Goal: Communication & Community: Answer question/provide support

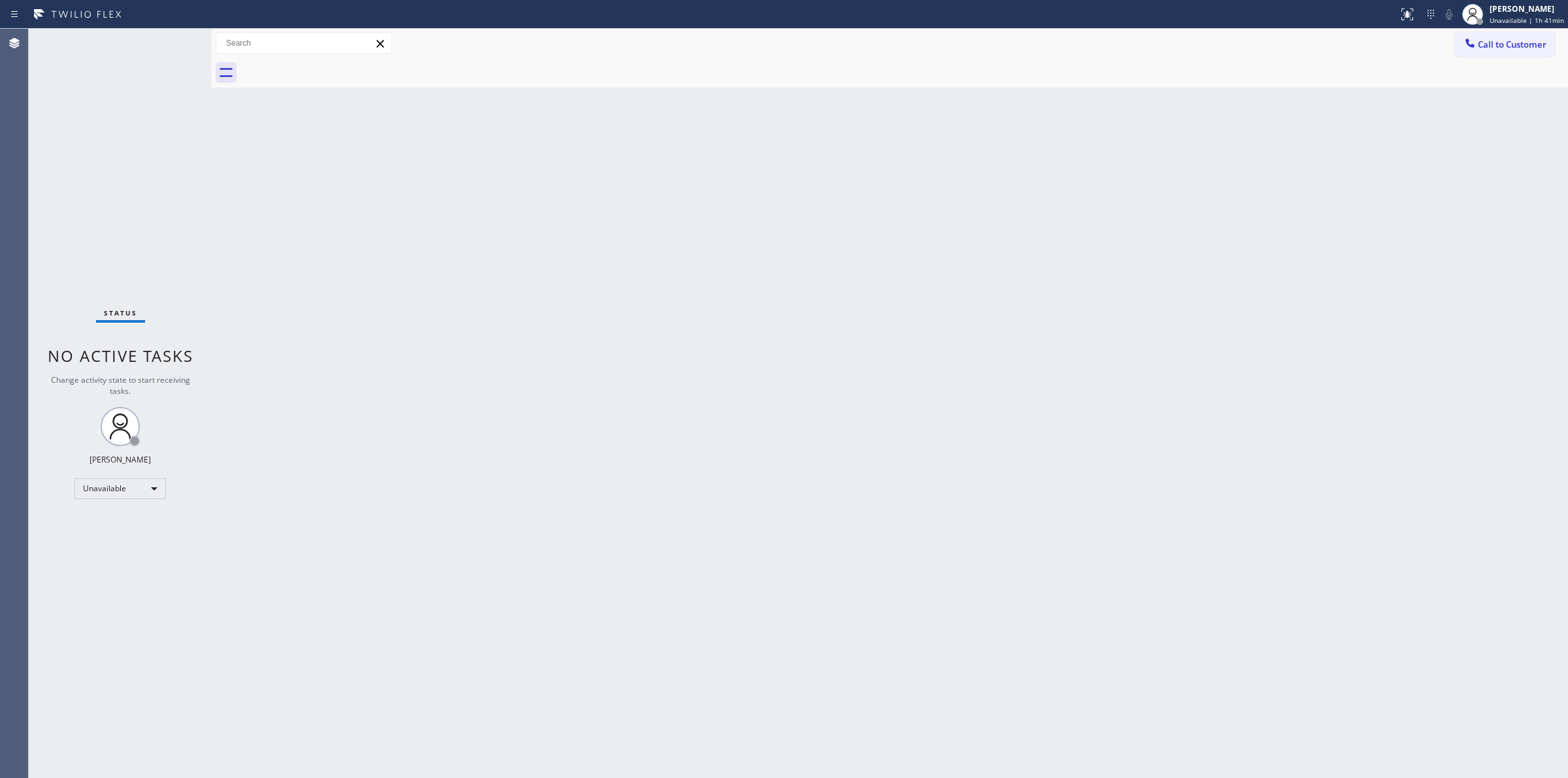
click at [1523, 53] on button "Call to Customer" at bounding box center [1505, 44] width 100 height 25
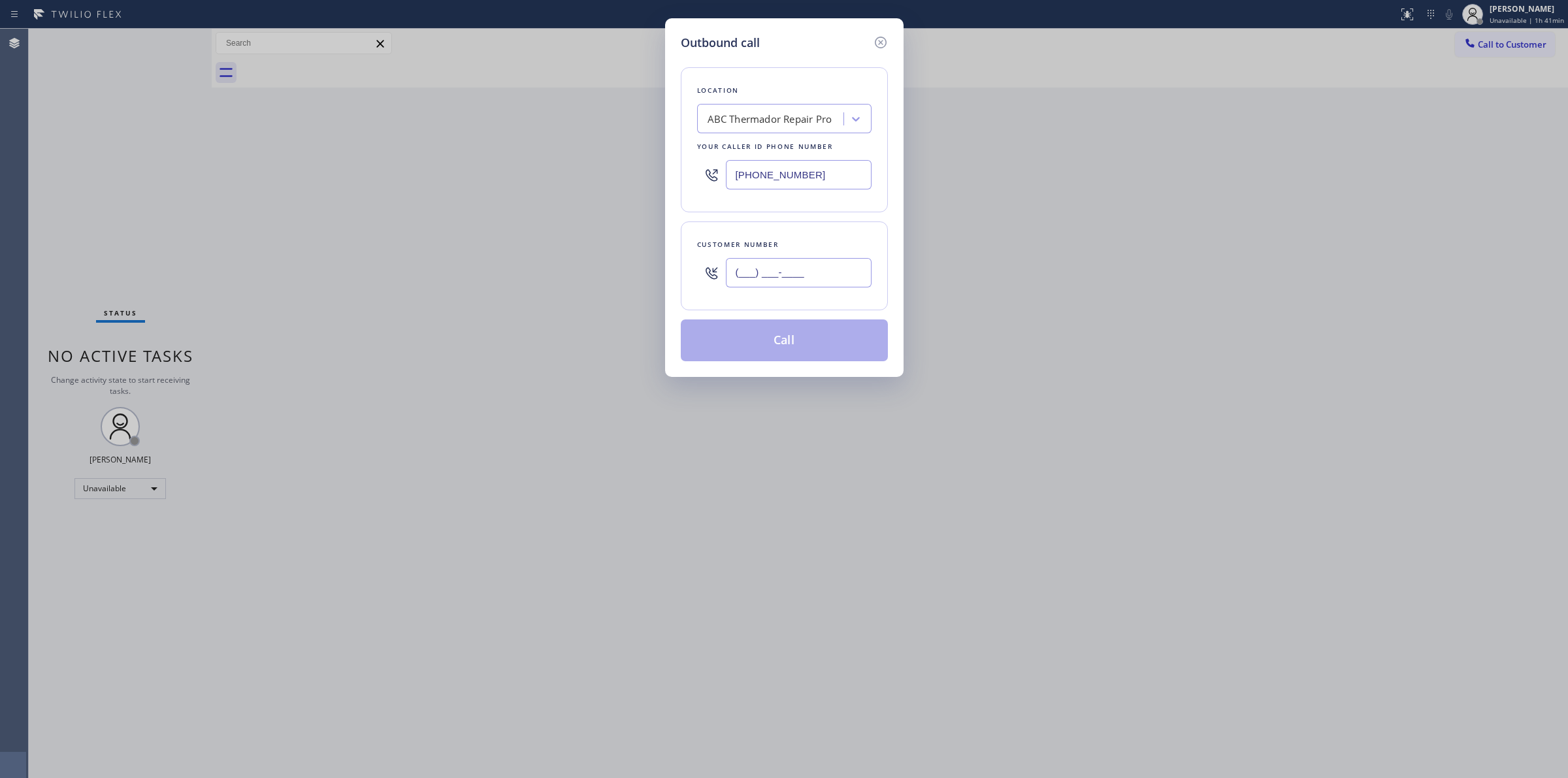
click at [853, 283] on input "(___) ___-____" at bounding box center [799, 273] width 146 height 30
click at [798, 265] on input "(___) ___-____" at bounding box center [799, 273] width 146 height 30
paste input "8"
click at [839, 259] on input "(___) ___-___8" at bounding box center [799, 273] width 146 height 30
click at [838, 260] on input "(___) ___-___8" at bounding box center [799, 273] width 146 height 30
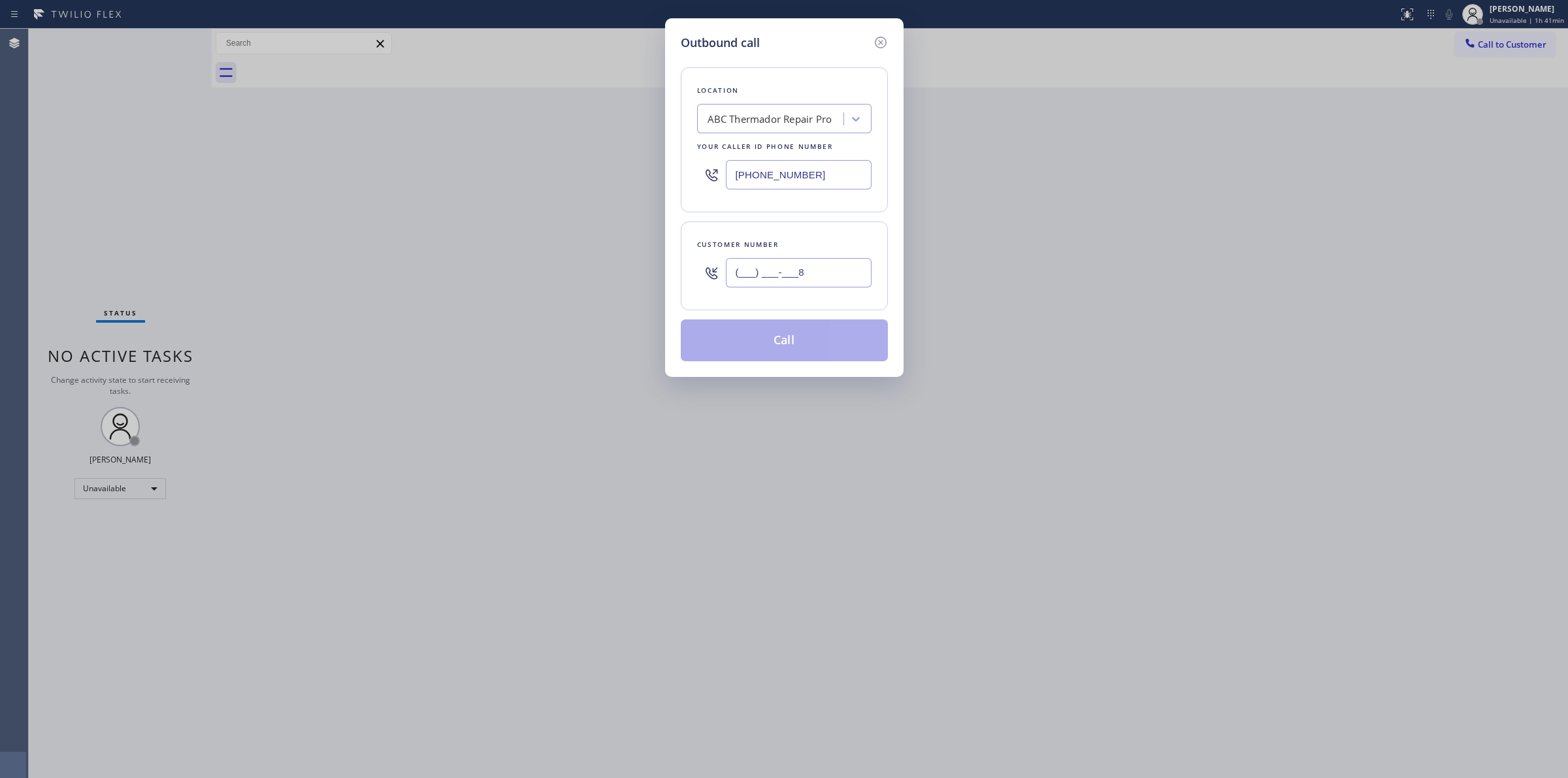
click at [838, 260] on input "(___) ___-___8" at bounding box center [799, 273] width 146 height 30
paste input "858) 759-7881"
type input "[PHONE_NUMBER]"
drag, startPoint x: 828, startPoint y: 178, endPoint x: 616, endPoint y: 168, distance: 212.2
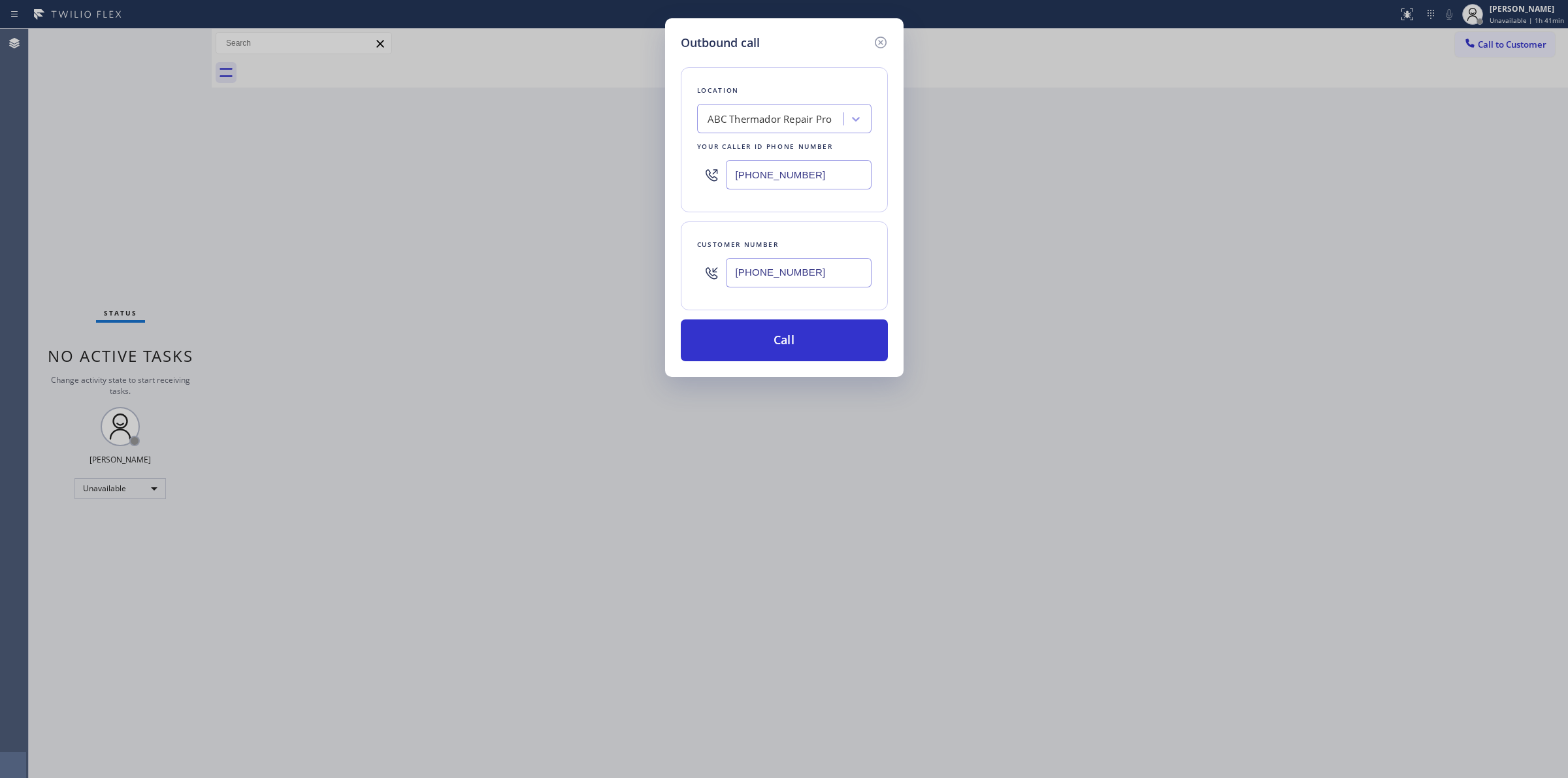
click at [619, 163] on div "Outbound call Location ABC Thermador Repair Pro Your caller id phone number [PH…" at bounding box center [784, 389] width 1568 height 778
paste input "760) 854-697"
type input "[PHONE_NUMBER]"
click at [748, 343] on button "Call" at bounding box center [784, 340] width 207 height 42
type input "[PHONE_NUMBER]"
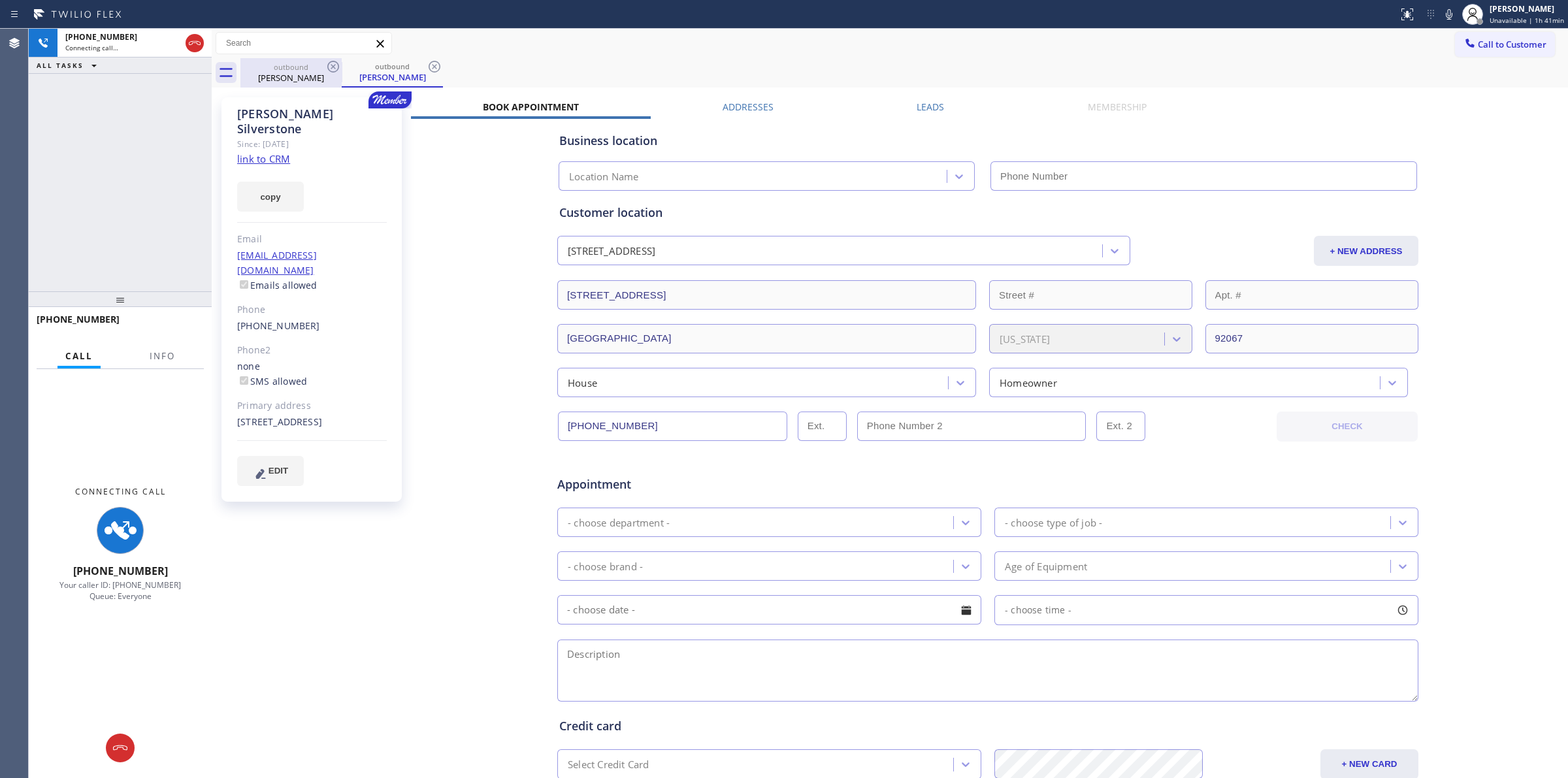
type input "[PHONE_NUMBER]"
click at [189, 41] on icon at bounding box center [194, 43] width 16 height 16
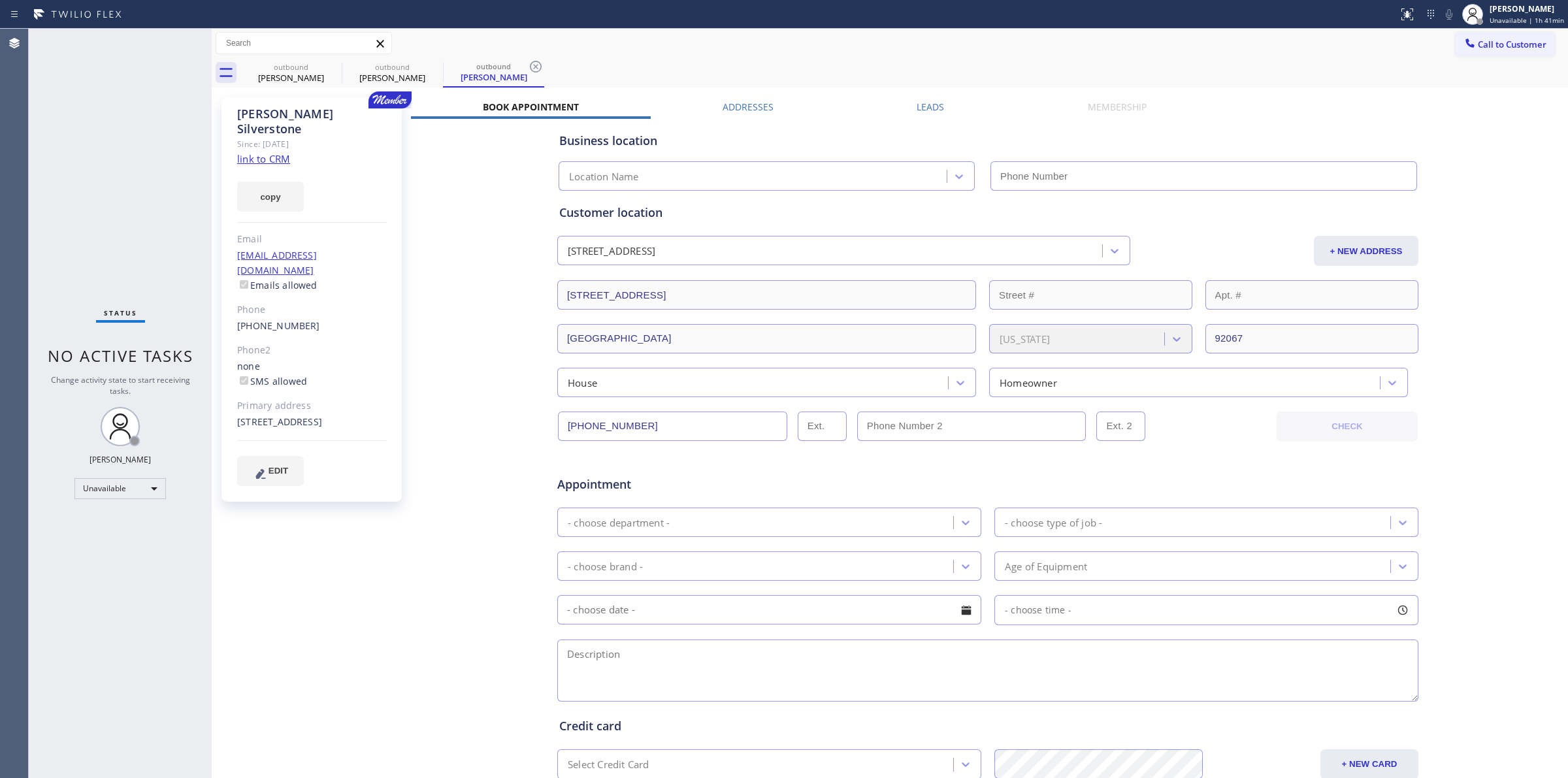
type input "[PHONE_NUMBER]"
drag, startPoint x: 443, startPoint y: 317, endPoint x: 1076, endPoint y: 124, distance: 661.8
click at [442, 317] on div "Business location ABC Thermador Repair Pro [PHONE_NUMBER] Personal information …" at bounding box center [988, 515] width 1154 height 792
click at [1478, 46] on span "Call to Customer" at bounding box center [1512, 44] width 69 height 12
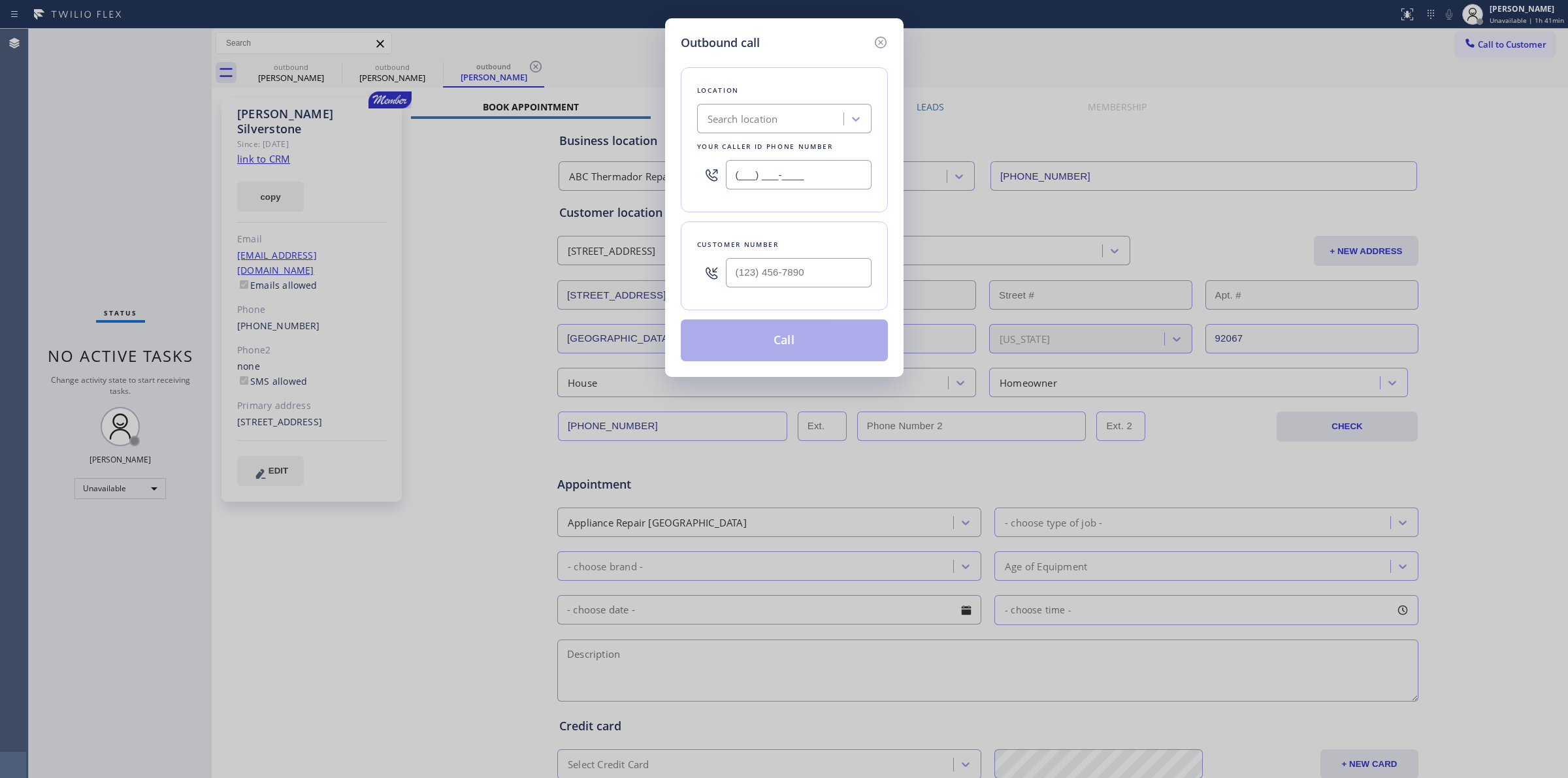
paste input "text"
drag, startPoint x: 822, startPoint y: 178, endPoint x: 722, endPoint y: 168, distance: 100.5
click at [730, 170] on input "(___) ___-____" at bounding box center [799, 174] width 146 height 30
paste input "text"
type input "(___) ___-____"
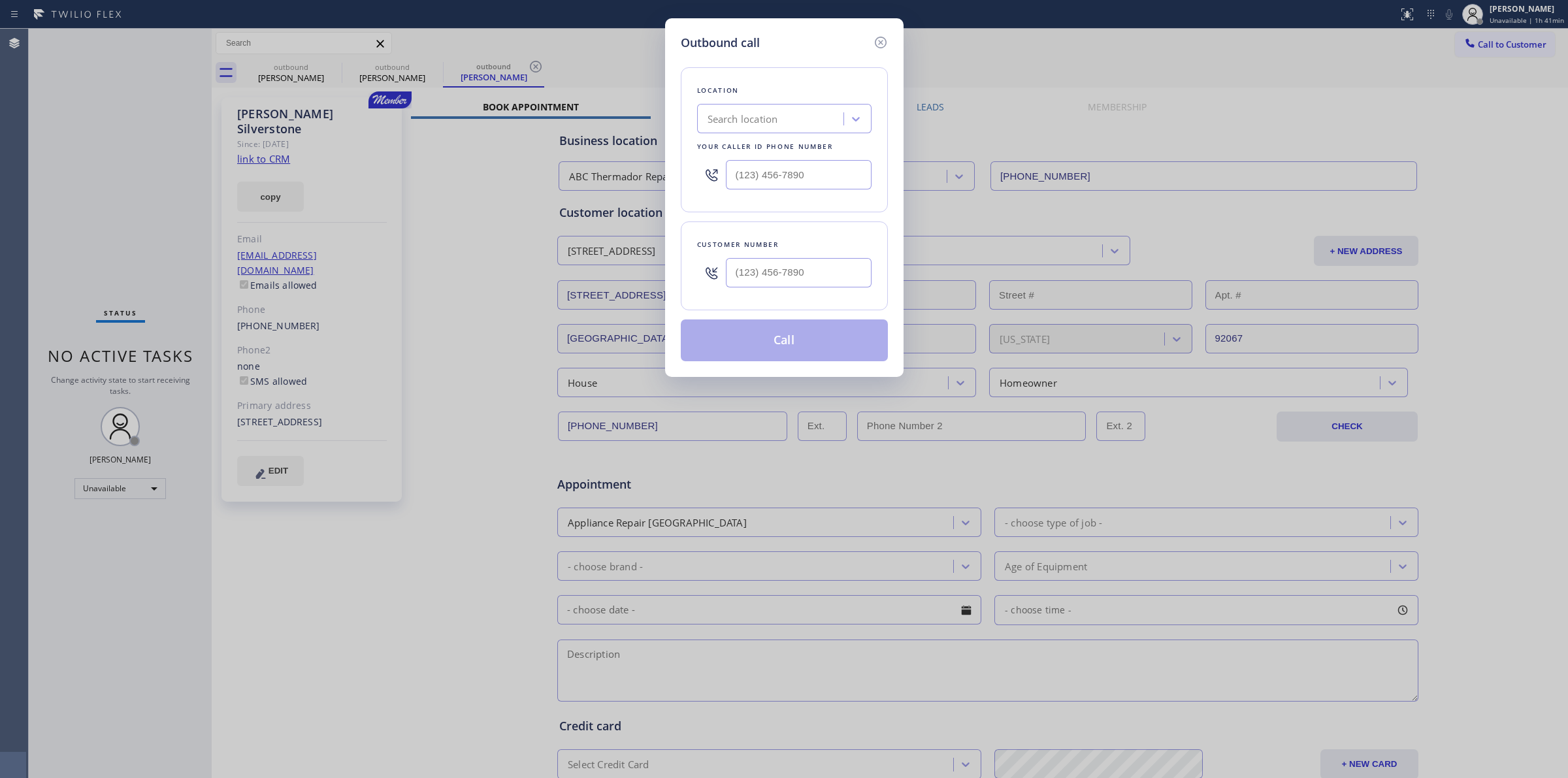
click at [773, 127] on div "Search location" at bounding box center [772, 119] width 143 height 23
paste input "Sub-Zero Repair Pros"
click at [730, 118] on input "Sub-Zero Repair Pros" at bounding box center [756, 119] width 96 height 11
type input "SubZero Repair Pros"
paste input "SubZero Repair Pros"
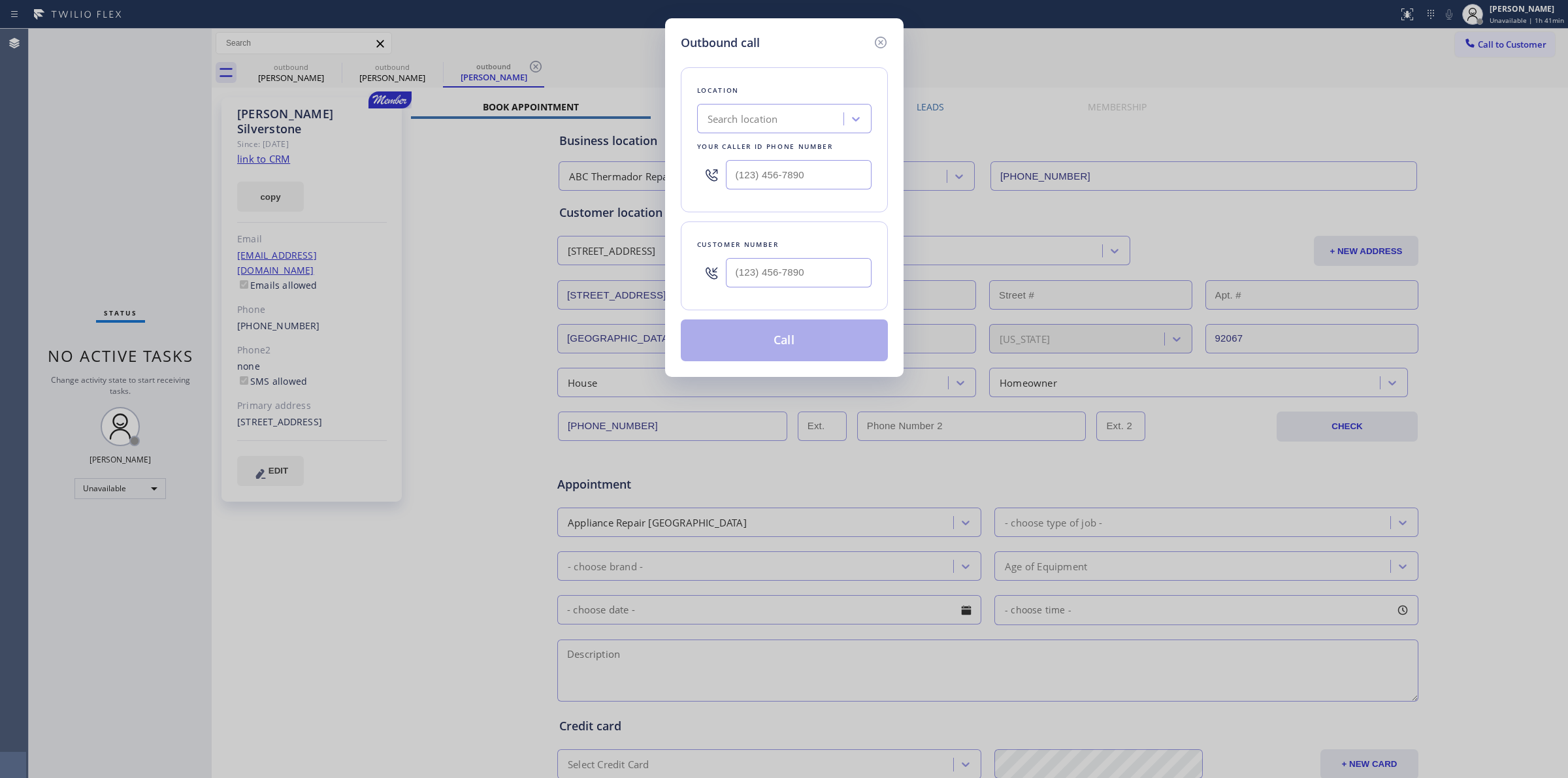
click at [787, 129] on div "Search location" at bounding box center [772, 119] width 143 height 23
type input "SubZero Repair Pro"
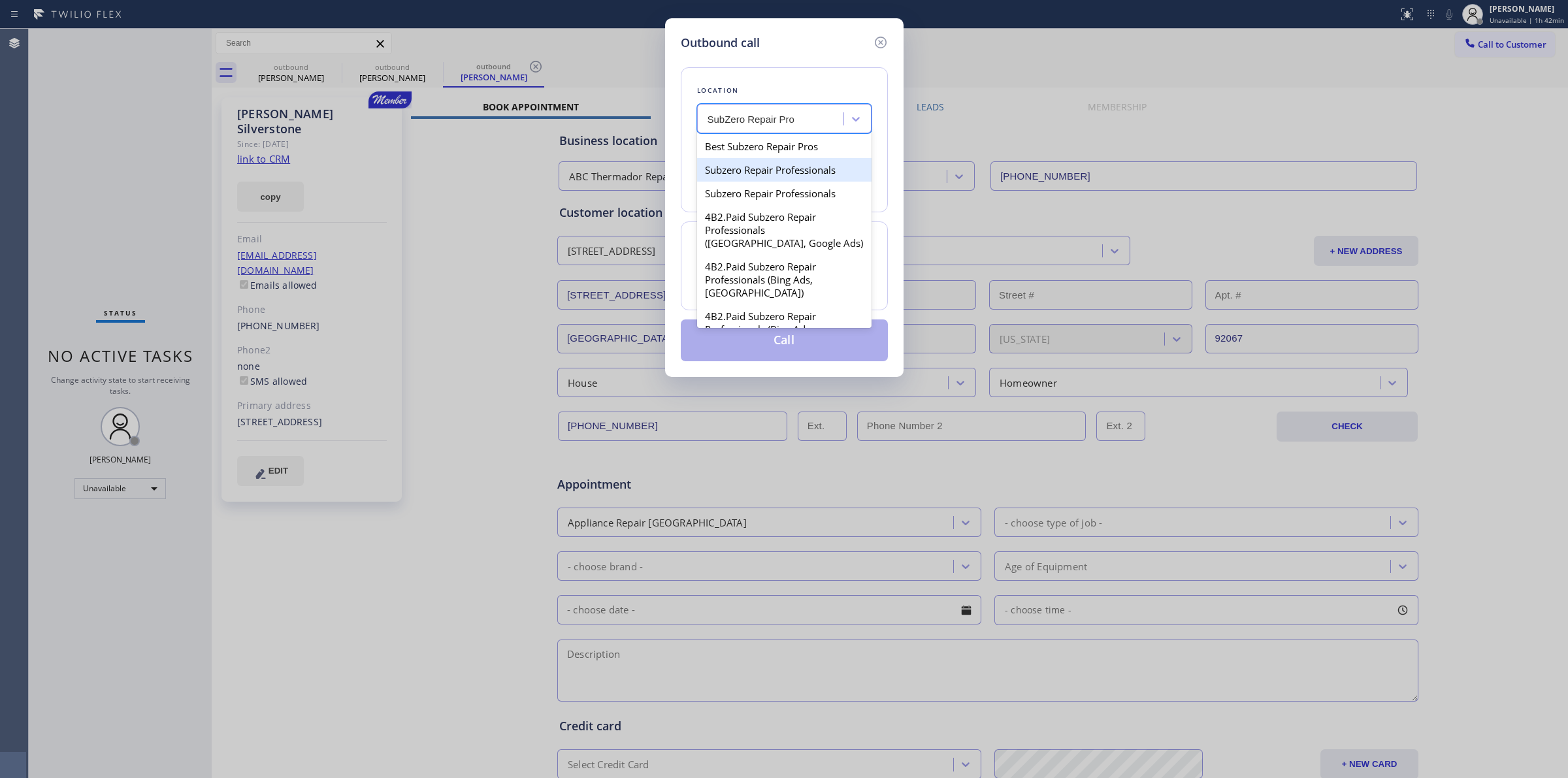
click at [794, 173] on div "Subzero Repair Professionals" at bounding box center [784, 170] width 174 height 23
type input "[PHONE_NUMBER]"
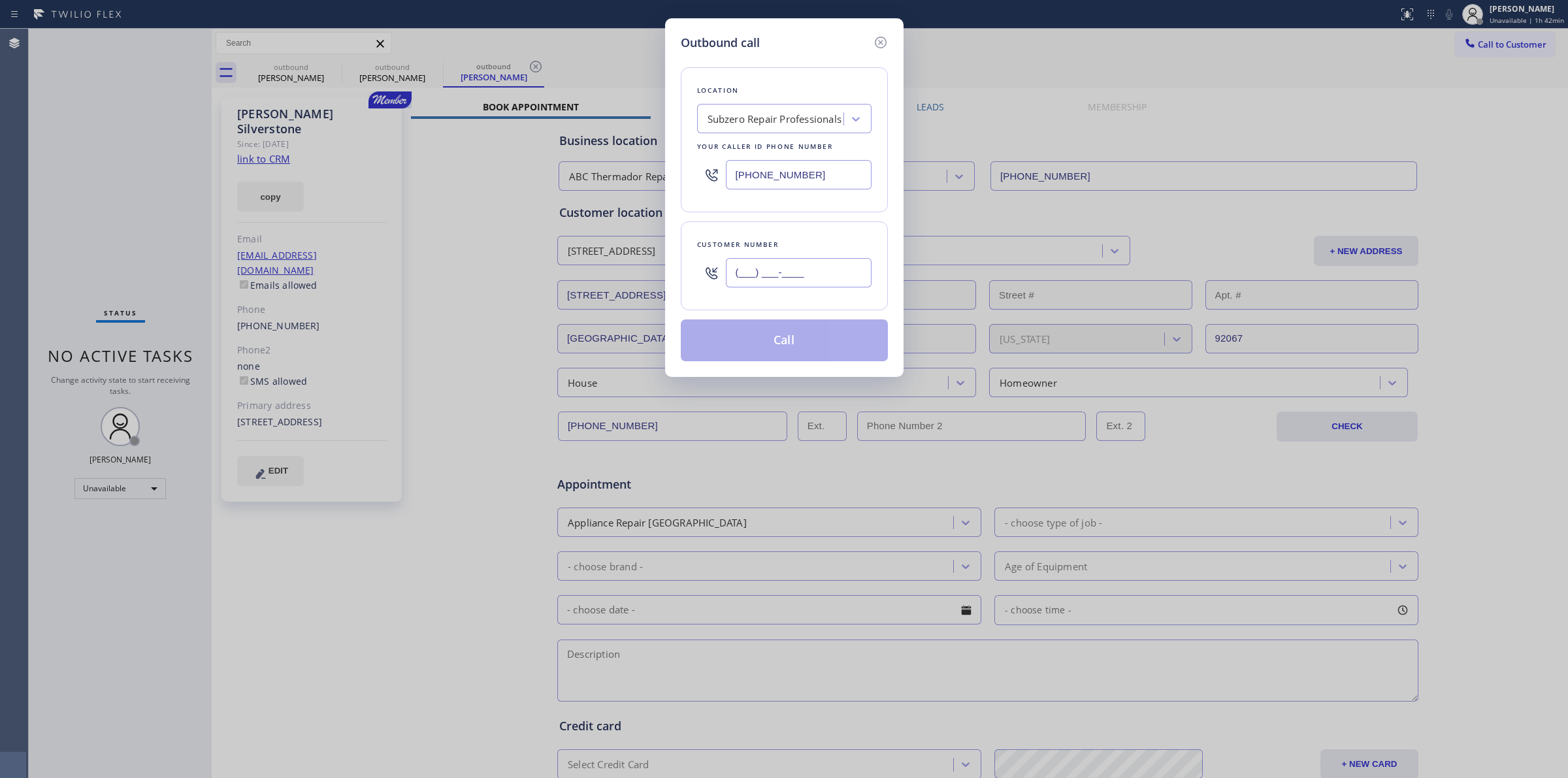
paste input "858) 759-7881"
click at [795, 275] on input "(___) ___-____" at bounding box center [799, 273] width 146 height 30
type input "[PHONE_NUMBER]"
click at [805, 348] on button "Call" at bounding box center [784, 340] width 207 height 42
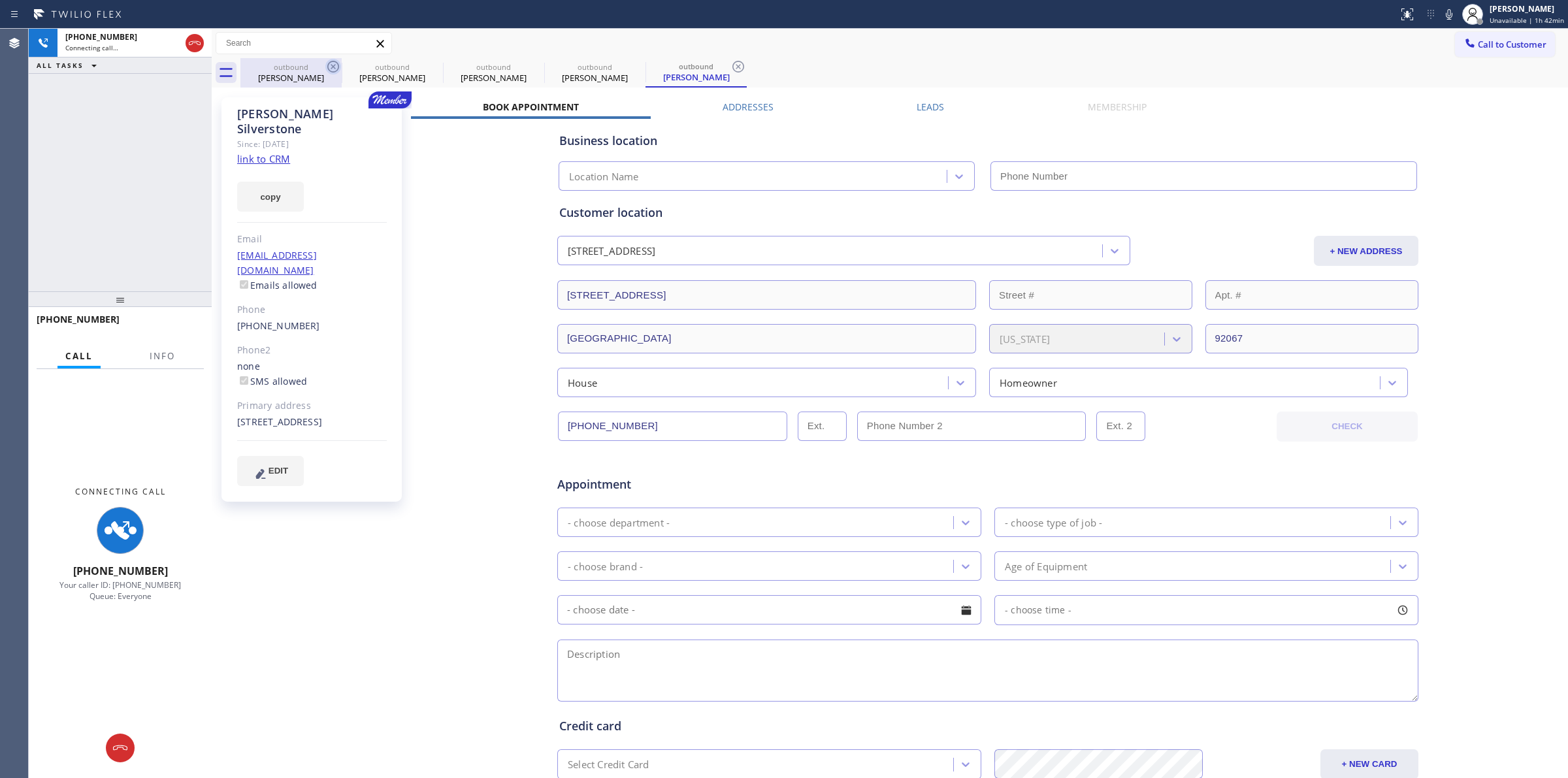
click at [334, 64] on icon at bounding box center [333, 66] width 16 height 16
click at [0, 0] on icon at bounding box center [0, 0] width 0 height 0
click at [334, 64] on icon at bounding box center [333, 66] width 16 height 16
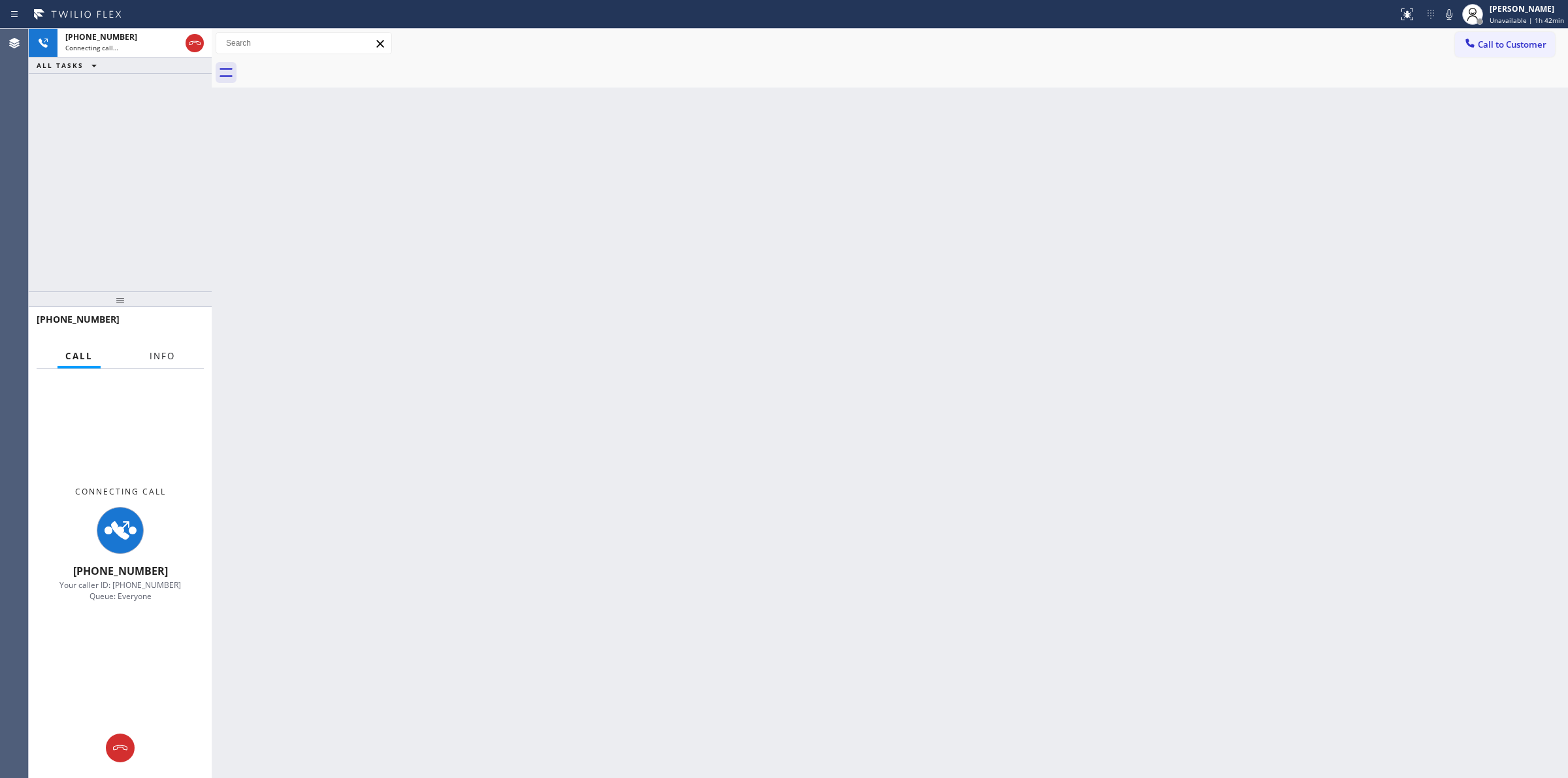
click at [163, 361] on button "Info" at bounding box center [163, 356] width 41 height 25
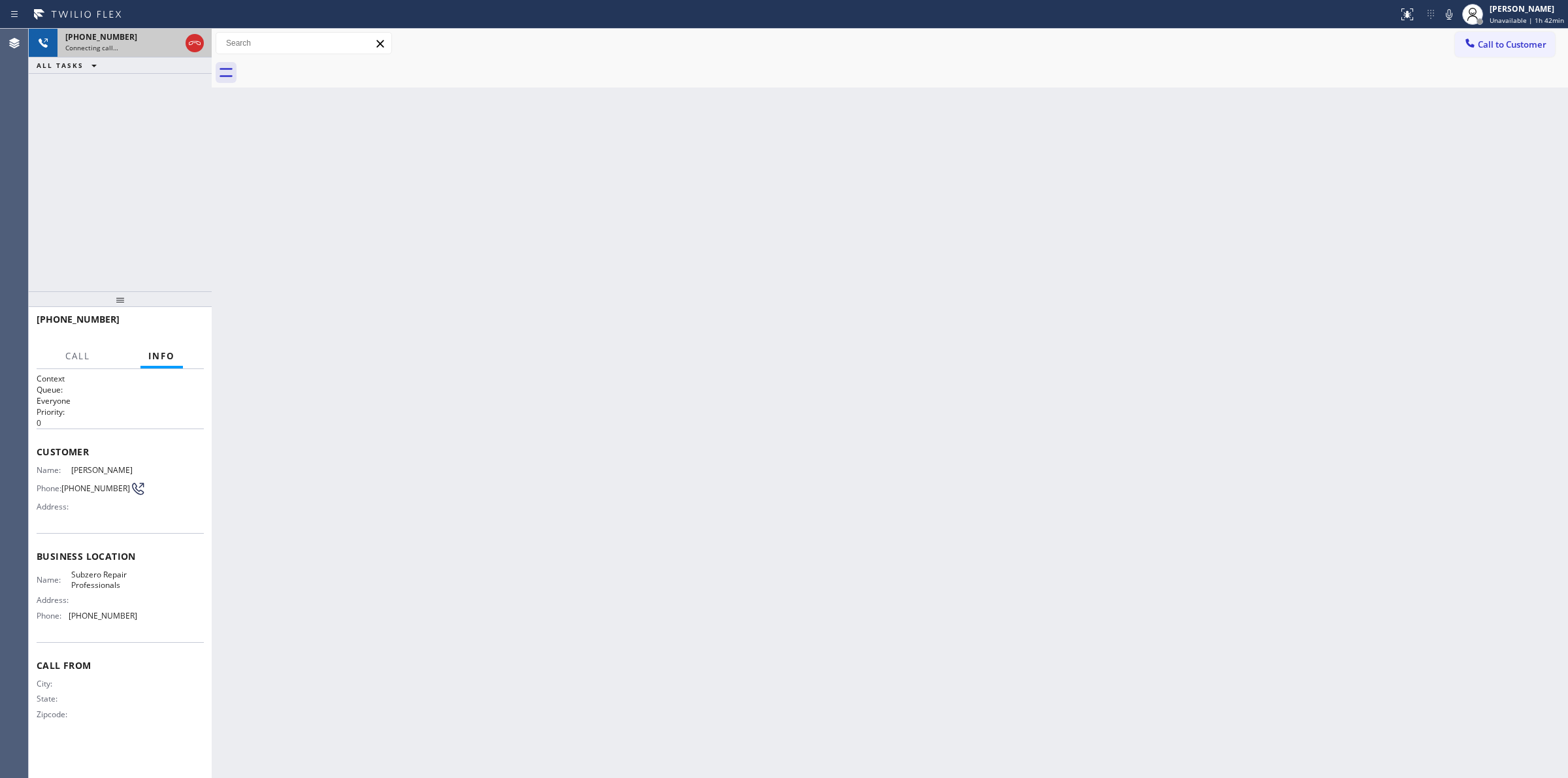
click at [128, 32] on div "[PHONE_NUMBER]" at bounding box center [123, 37] width 115 height 11
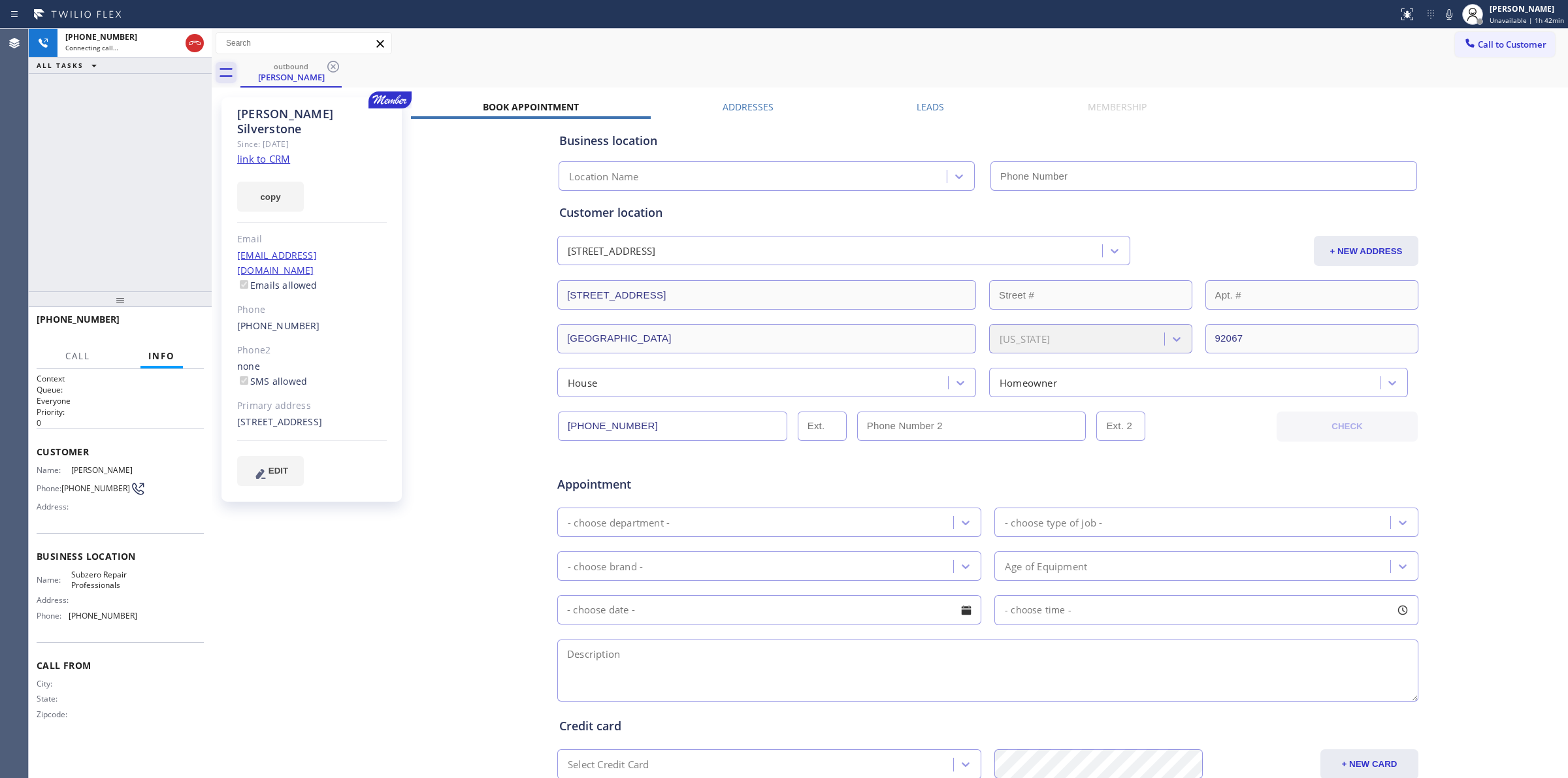
click at [223, 70] on icon at bounding box center [226, 72] width 21 height 21
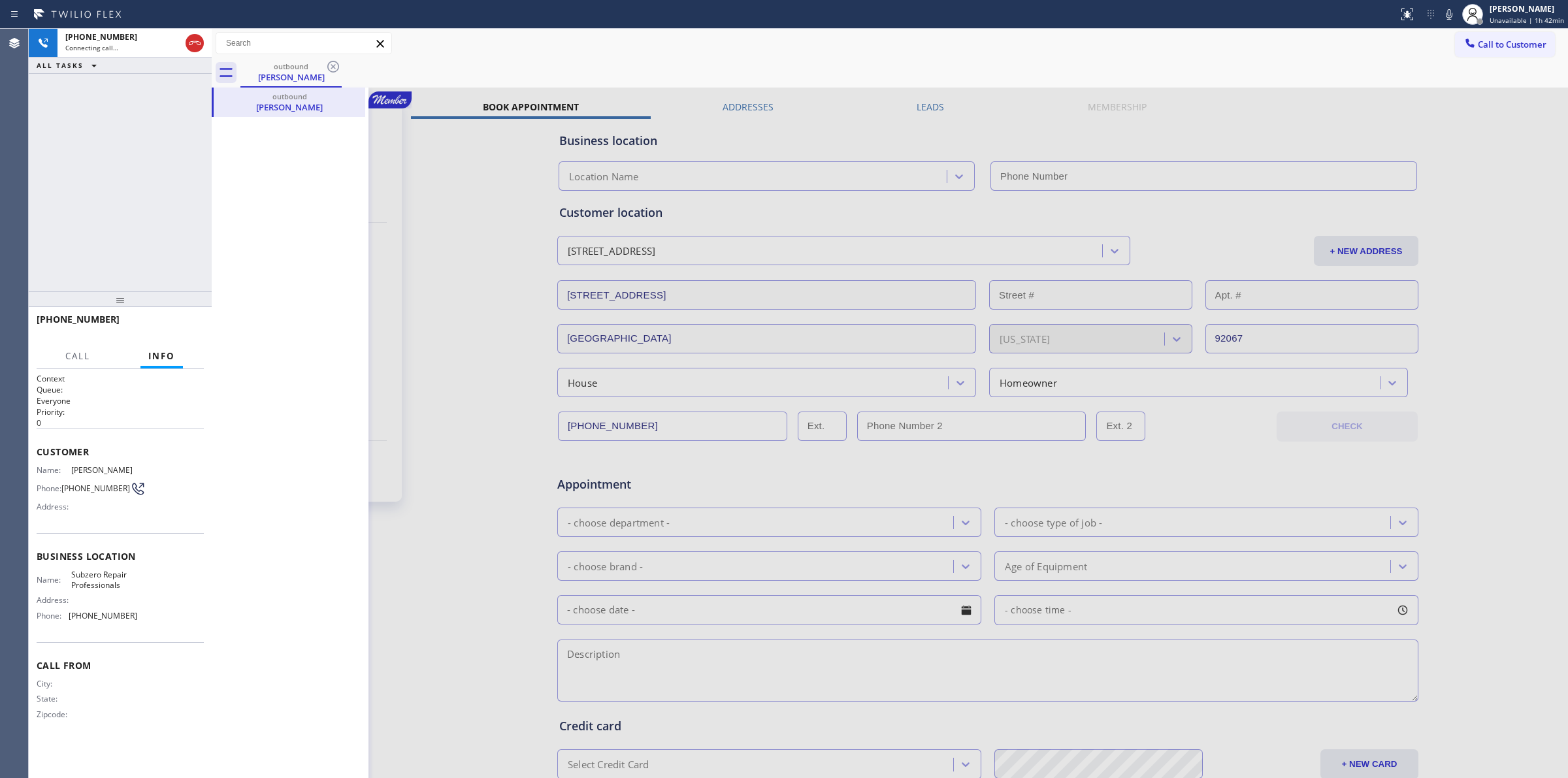
type input "[PHONE_NUMBER]"
click at [781, 59] on div "outbound [PERSON_NAME]" at bounding box center [904, 72] width 1328 height 30
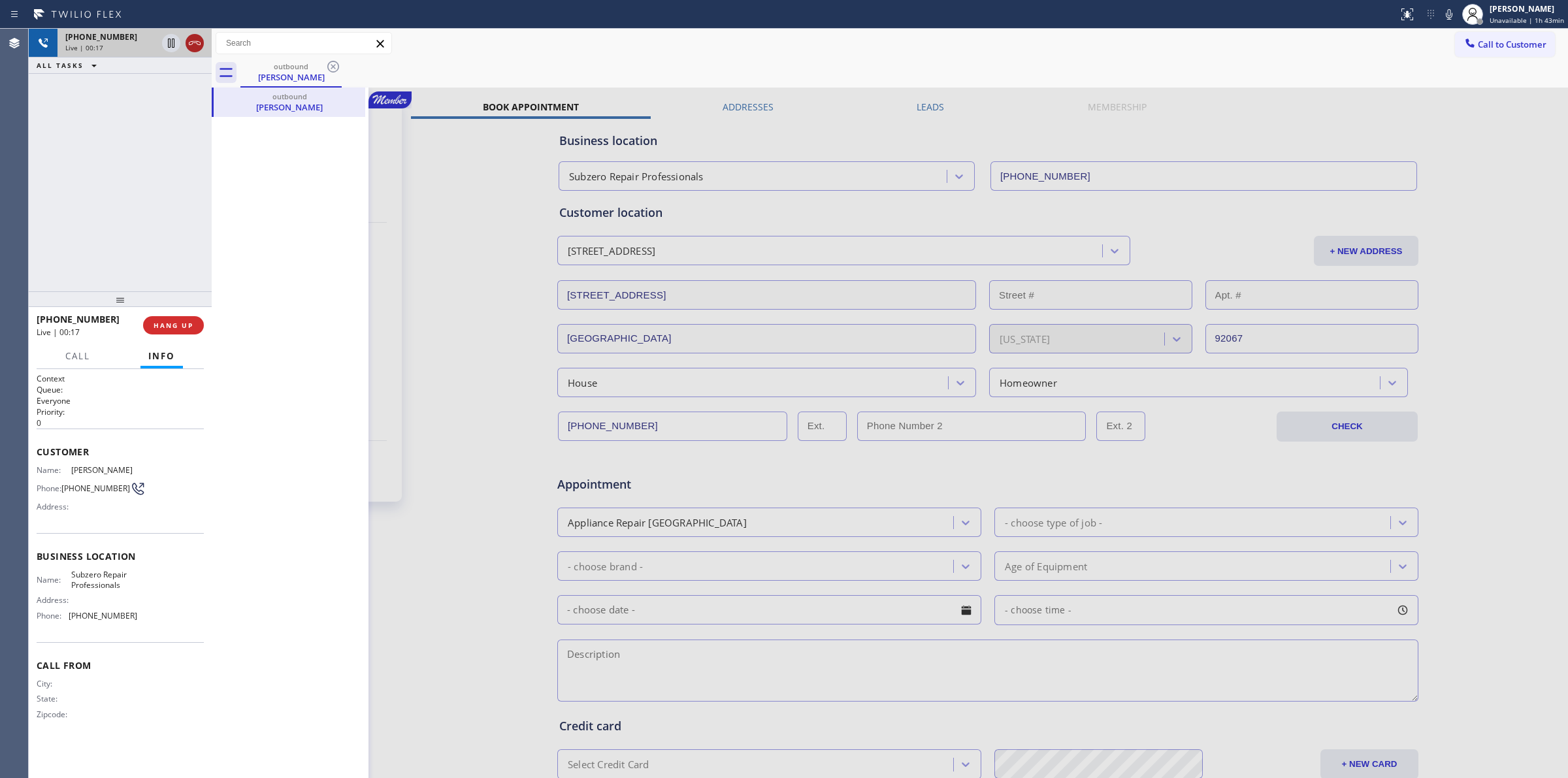
click at [194, 45] on icon at bounding box center [194, 43] width 16 height 16
drag, startPoint x: 175, startPoint y: 322, endPoint x: 300, endPoint y: 330, distance: 125.3
click at [175, 324] on span "COMPLETE" at bounding box center [170, 325] width 45 height 9
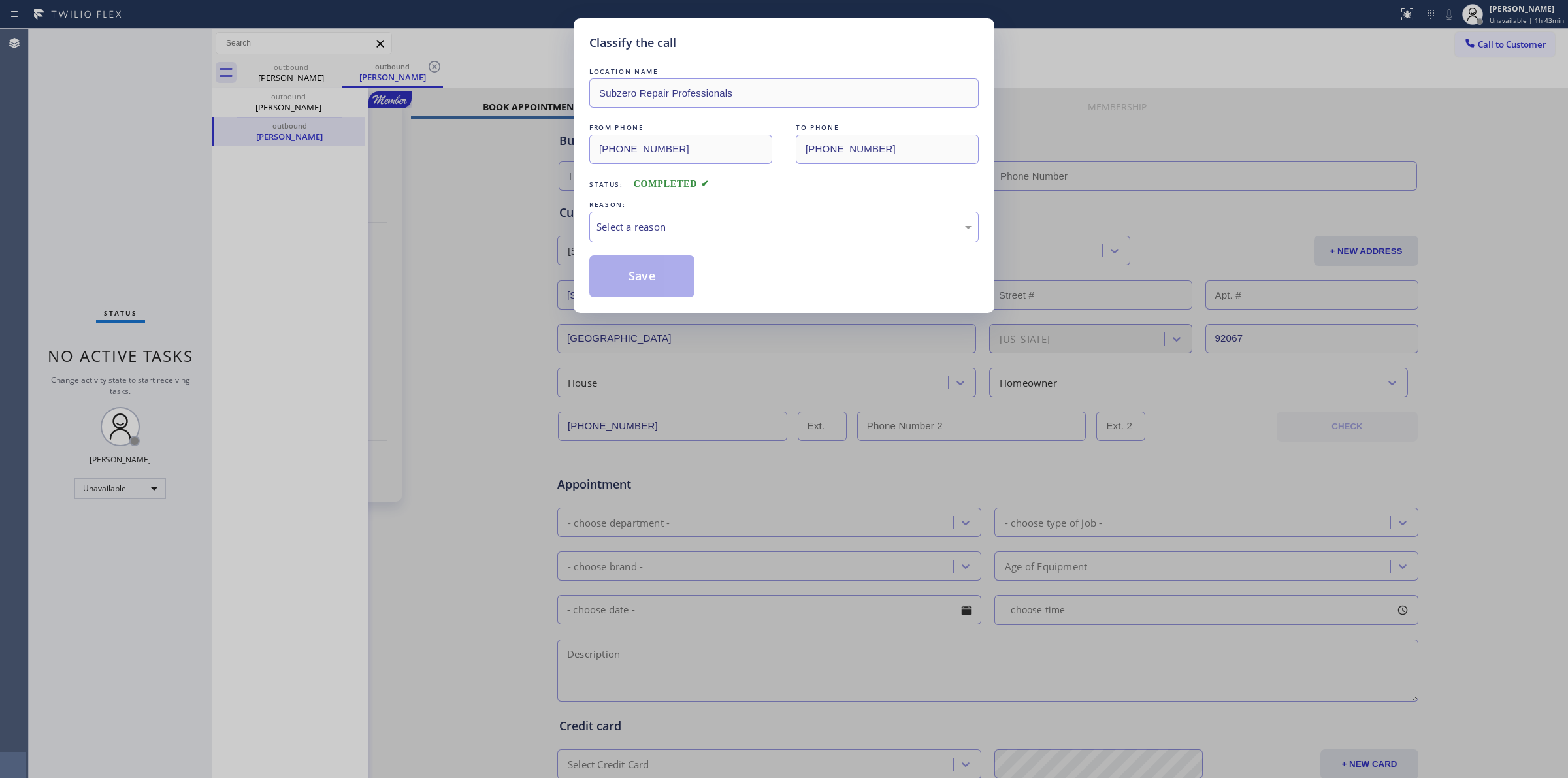
type input "[PHONE_NUMBER]"
click at [676, 219] on div "Select a reason" at bounding box center [784, 227] width 390 height 31
click at [651, 276] on button "Save" at bounding box center [642, 276] width 105 height 42
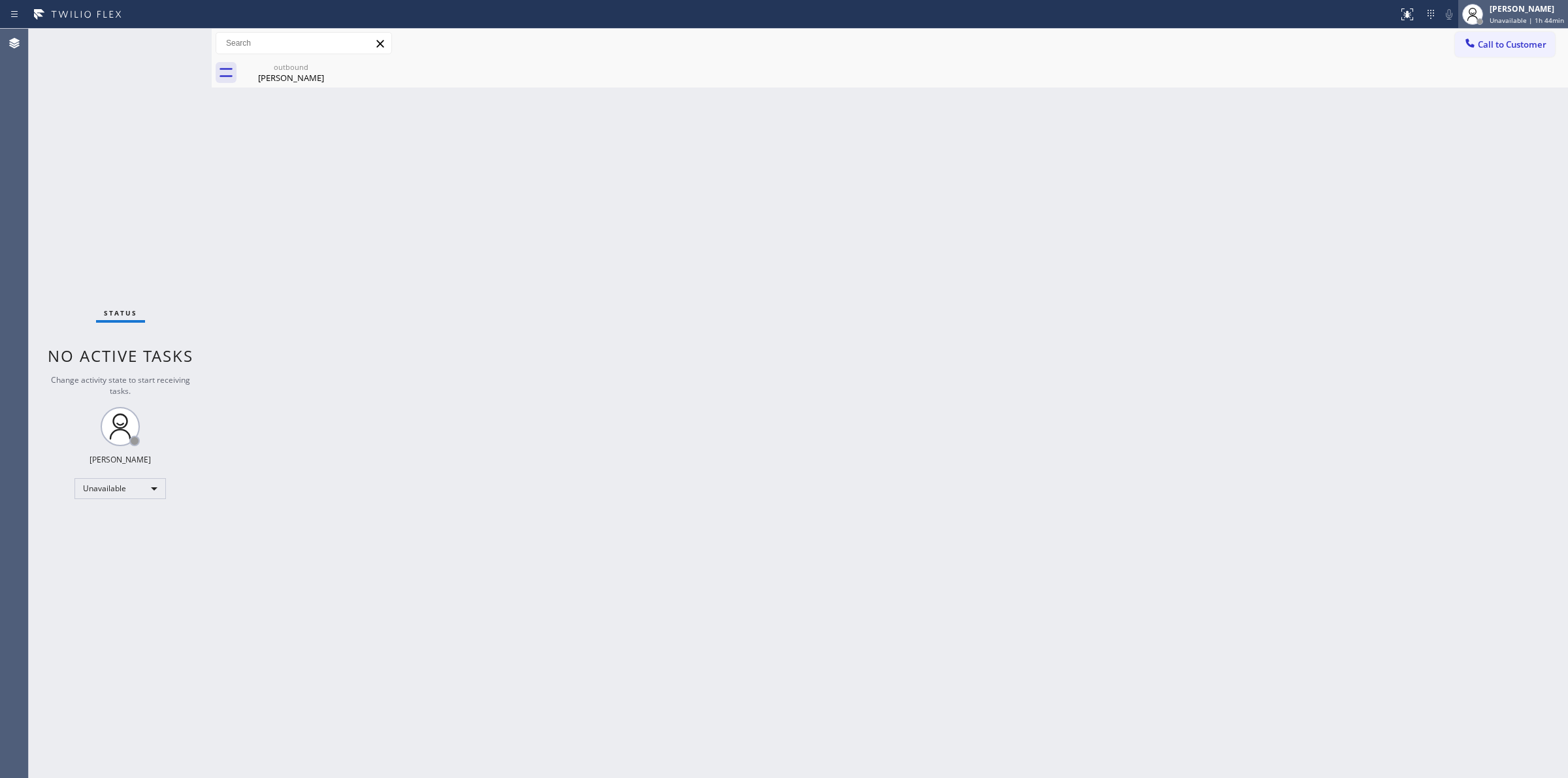
click at [1536, 12] on div "[PERSON_NAME]" at bounding box center [1527, 9] width 74 height 11
click at [1478, 106] on button "Break" at bounding box center [1503, 103] width 131 height 17
